Goal: Information Seeking & Learning: Understand process/instructions

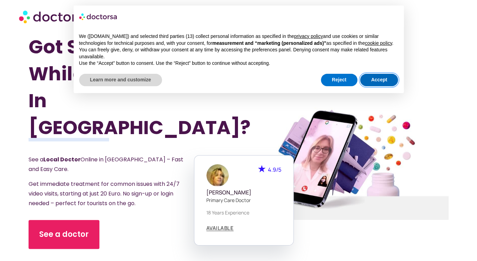
click at [380, 86] on button "Accept" at bounding box center [379, 80] width 38 height 12
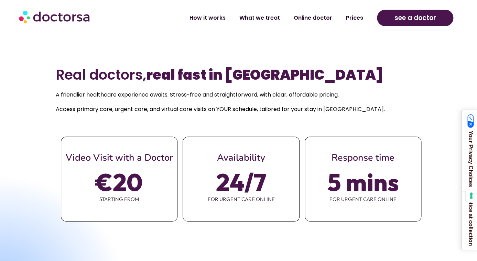
scroll to position [279, 0]
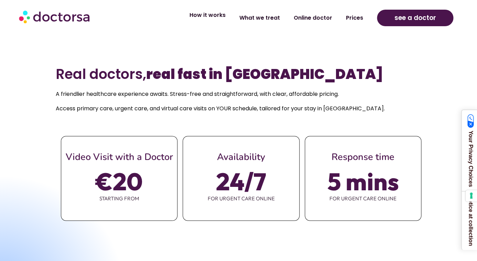
click at [219, 17] on link "How it works" at bounding box center [208, 15] width 50 height 16
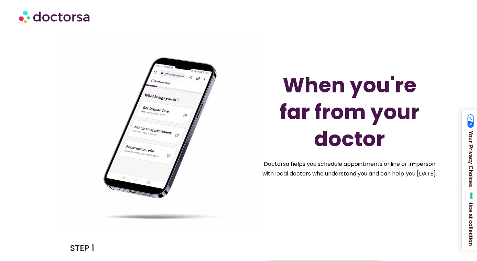
click at [202, 84] on img at bounding box center [162, 133] width 208 height 208
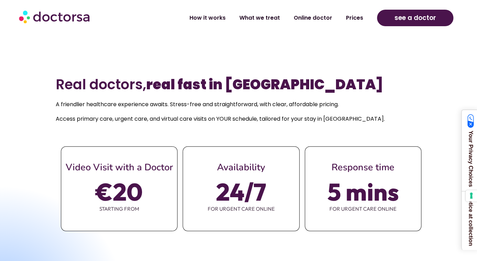
scroll to position [255, 0]
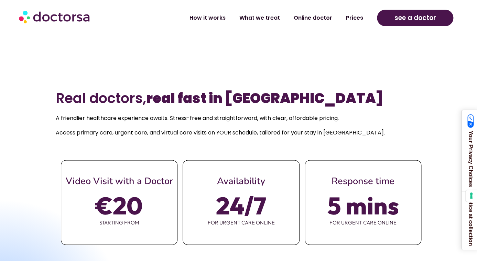
click at [76, 14] on img at bounding box center [55, 16] width 72 height 21
